Goal: Find specific page/section: Find specific page/section

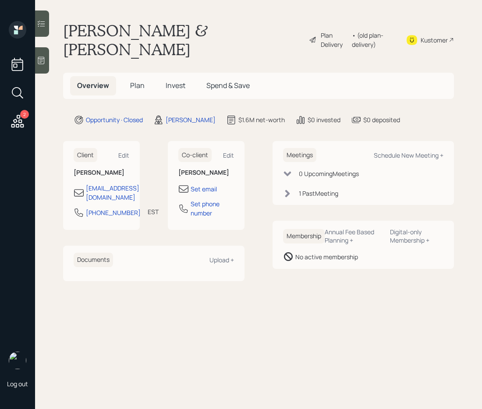
click at [172, 81] on span "Invest" at bounding box center [176, 86] width 20 height 10
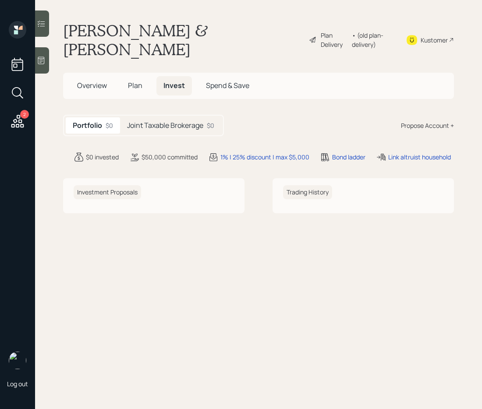
click at [141, 81] on span "Plan" at bounding box center [135, 86] width 14 height 10
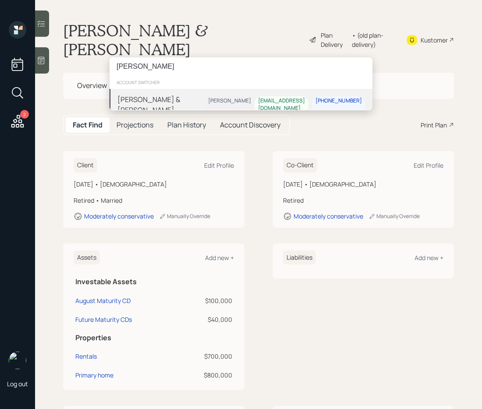
type input "[PERSON_NAME]"
